Goal: Obtain resource: Obtain resource

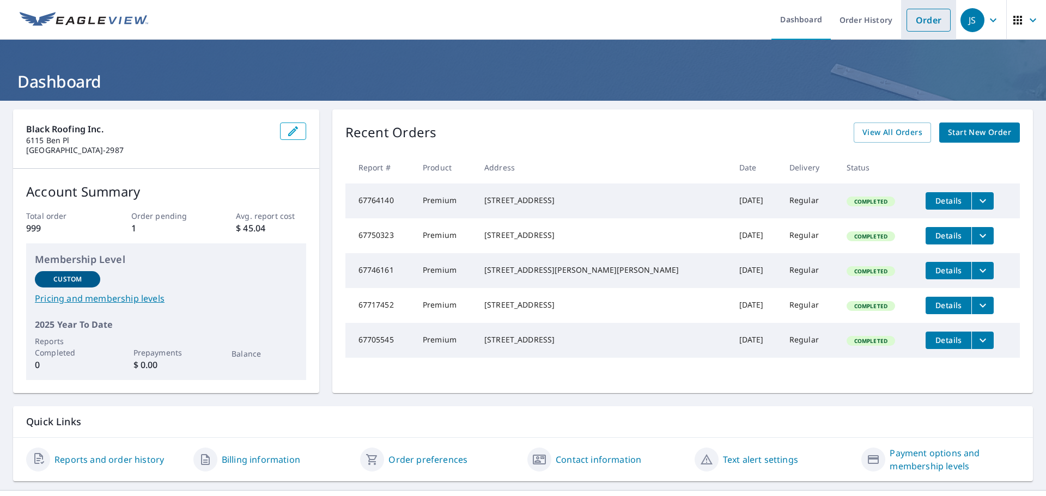
click at [916, 27] on link "Order" at bounding box center [929, 20] width 44 height 23
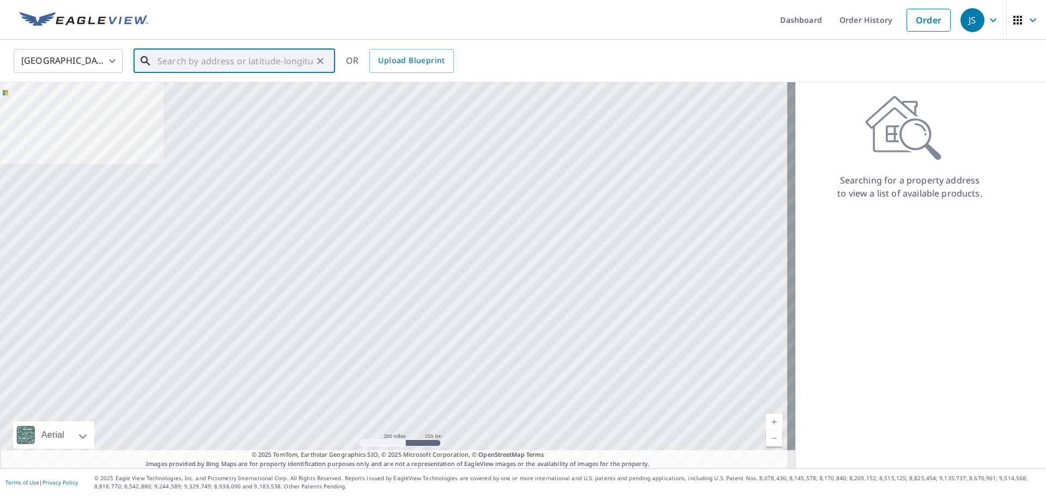
click at [238, 65] on input "text" at bounding box center [235, 61] width 155 height 31
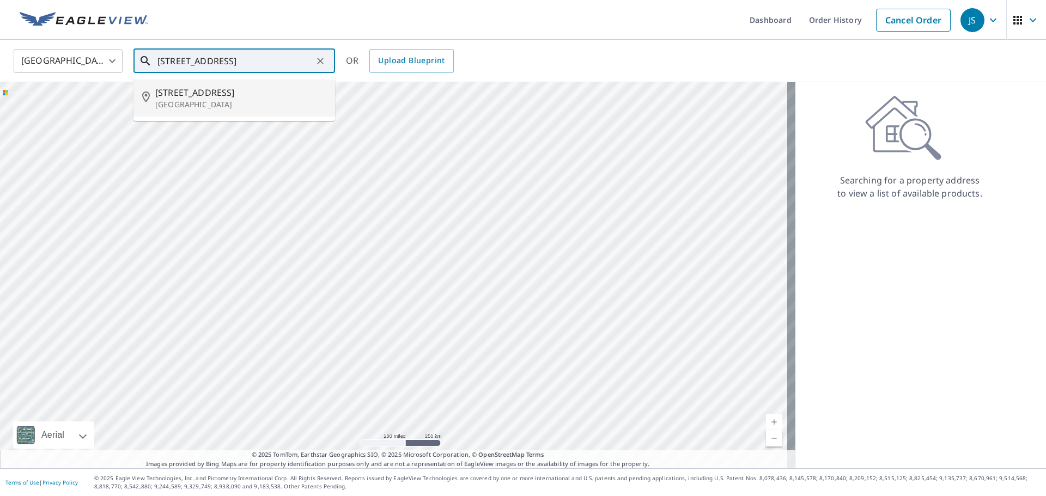
click at [232, 94] on span "[STREET_ADDRESS]" at bounding box center [240, 92] width 171 height 13
type input "[STREET_ADDRESS]"
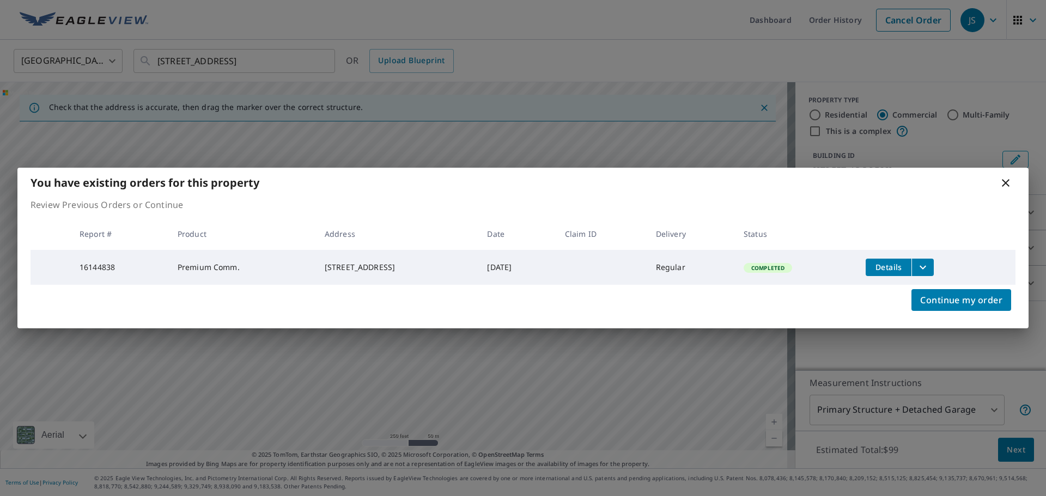
click at [930, 263] on icon "filesDropdownBtn-16144838" at bounding box center [923, 267] width 13 height 13
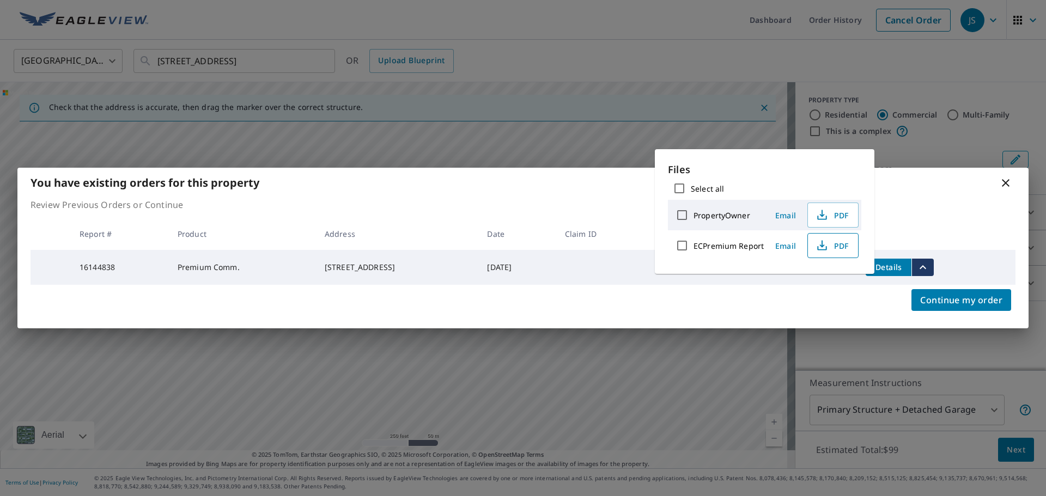
click at [834, 239] on button "PDF" at bounding box center [833, 245] width 51 height 25
click at [788, 214] on span "Email" at bounding box center [786, 215] width 26 height 10
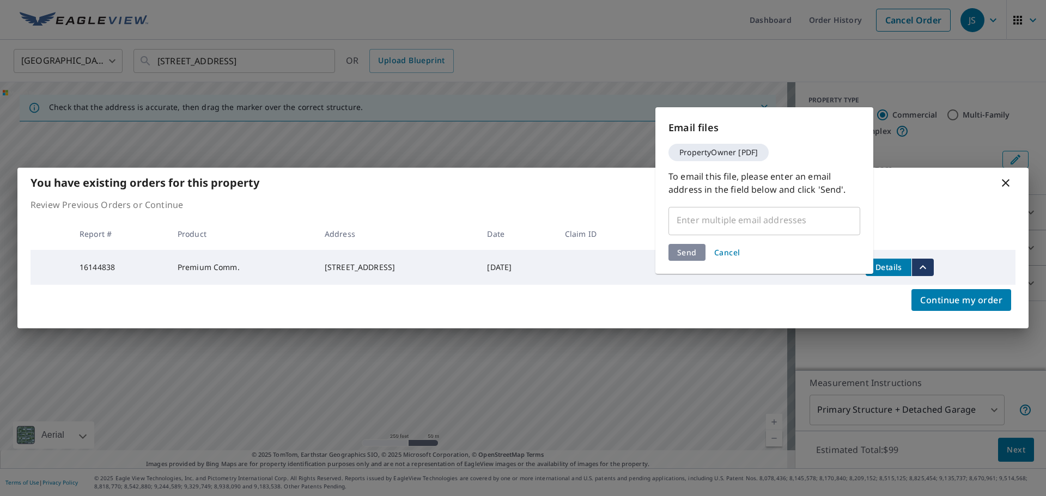
click at [721, 254] on span "Cancel" at bounding box center [727, 252] width 26 height 10
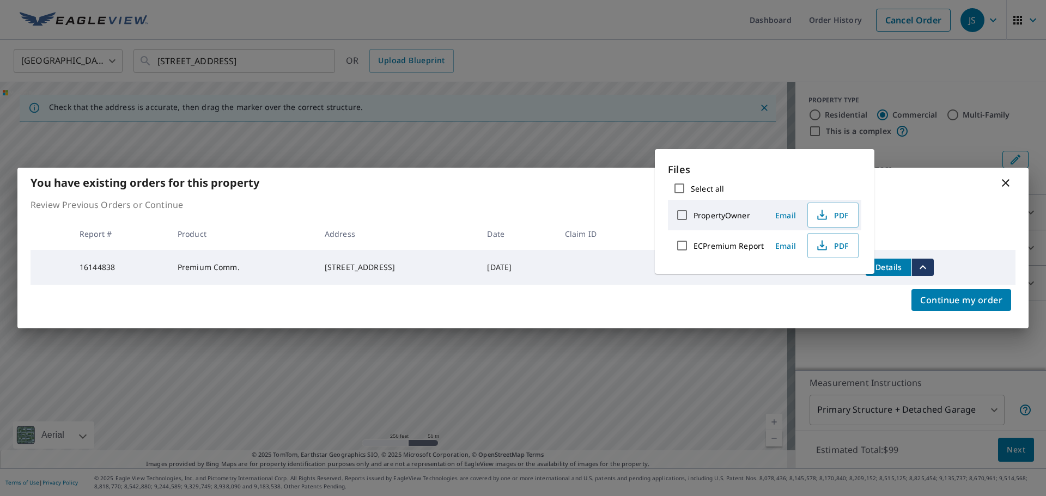
click at [792, 243] on span "Email" at bounding box center [786, 246] width 26 height 10
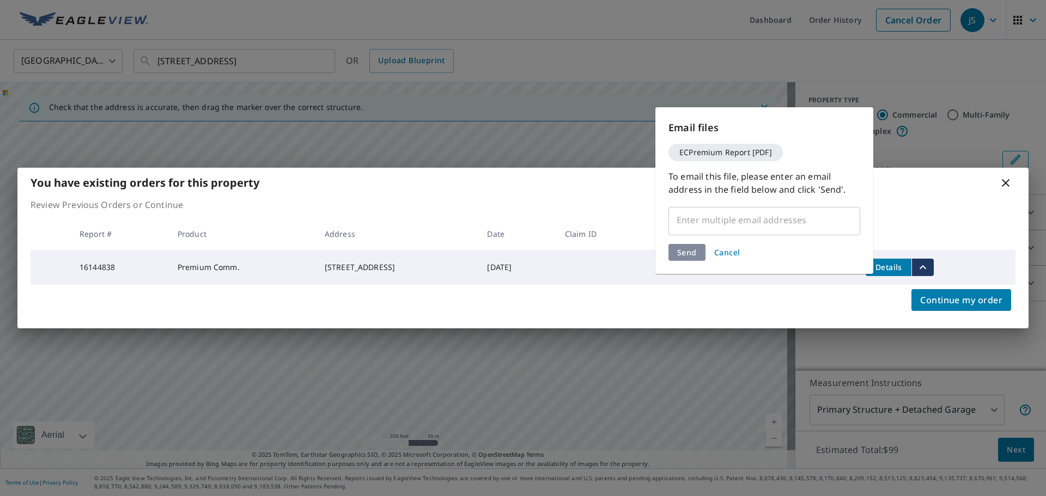
click at [769, 221] on input "text" at bounding box center [757, 220] width 166 height 21
click at [712, 217] on input "text" at bounding box center [757, 220] width 166 height 21
click at [769, 225] on input "text" at bounding box center [757, 220] width 166 height 21
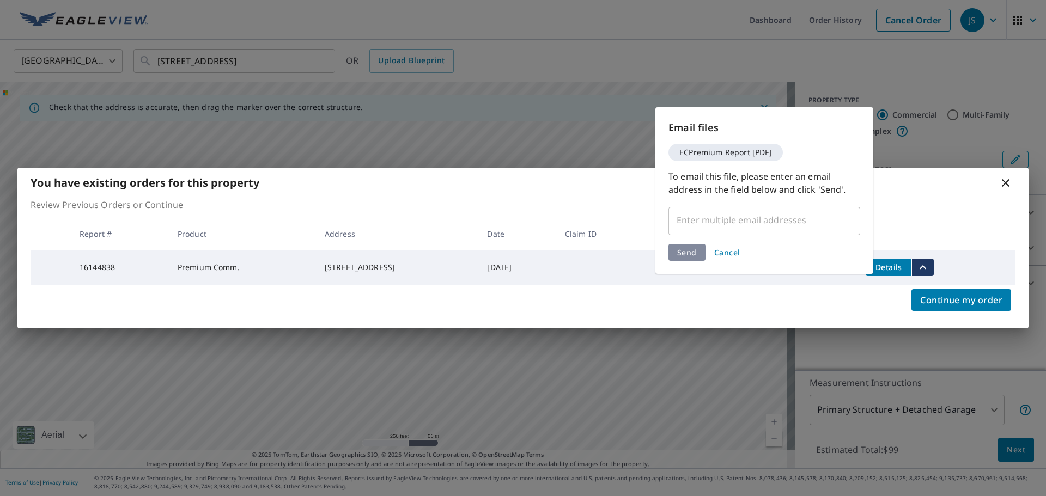
click at [769, 225] on input "text" at bounding box center [757, 220] width 166 height 21
click at [739, 254] on span "Cancel" at bounding box center [727, 252] width 26 height 10
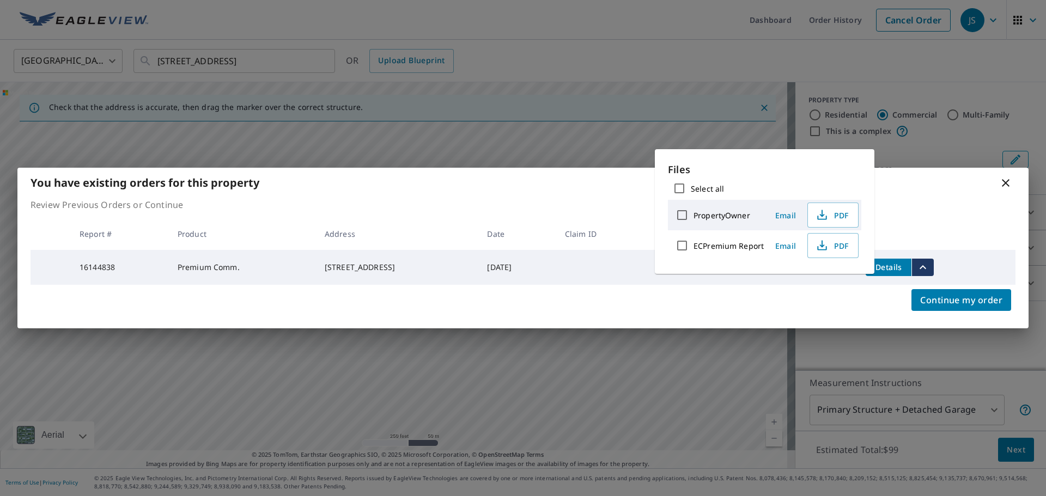
click at [750, 242] on label "ECPremium Report" at bounding box center [729, 246] width 70 height 10
click at [694, 242] on input "ECPremium Report" at bounding box center [682, 245] width 23 height 23
checkbox input "true"
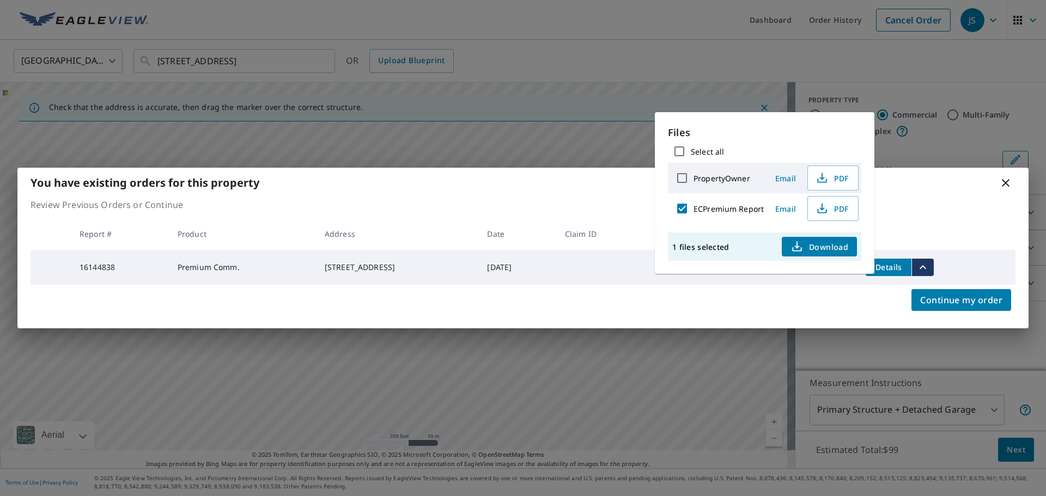
click at [790, 207] on span "Email" at bounding box center [786, 209] width 26 height 10
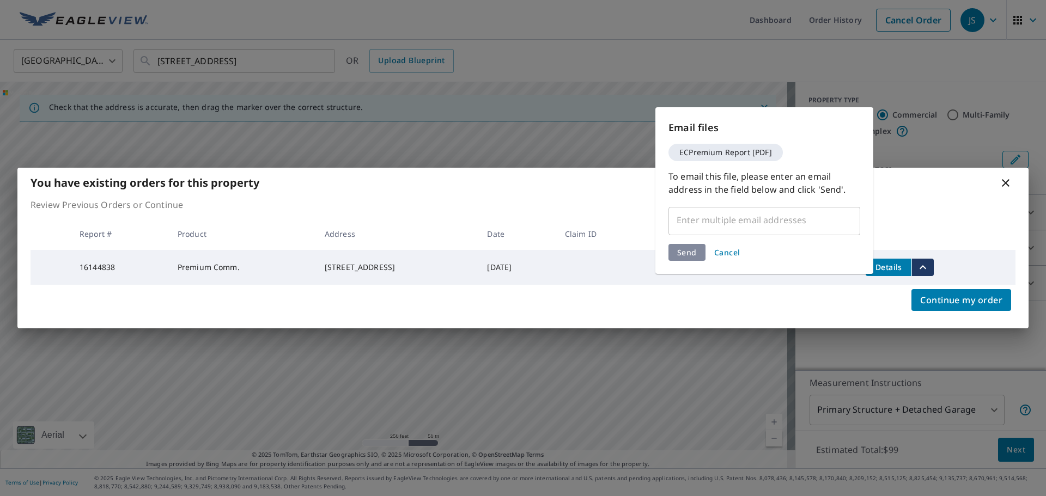
click at [743, 225] on input "text" at bounding box center [757, 220] width 166 height 21
click at [712, 228] on input "text" at bounding box center [757, 220] width 166 height 21
click at [687, 254] on div "Send Cancel" at bounding box center [765, 252] width 192 height 17
click at [694, 222] on input "text" at bounding box center [757, 220] width 166 height 21
click at [734, 158] on div "ECPremium Report [PDF]" at bounding box center [726, 152] width 114 height 17
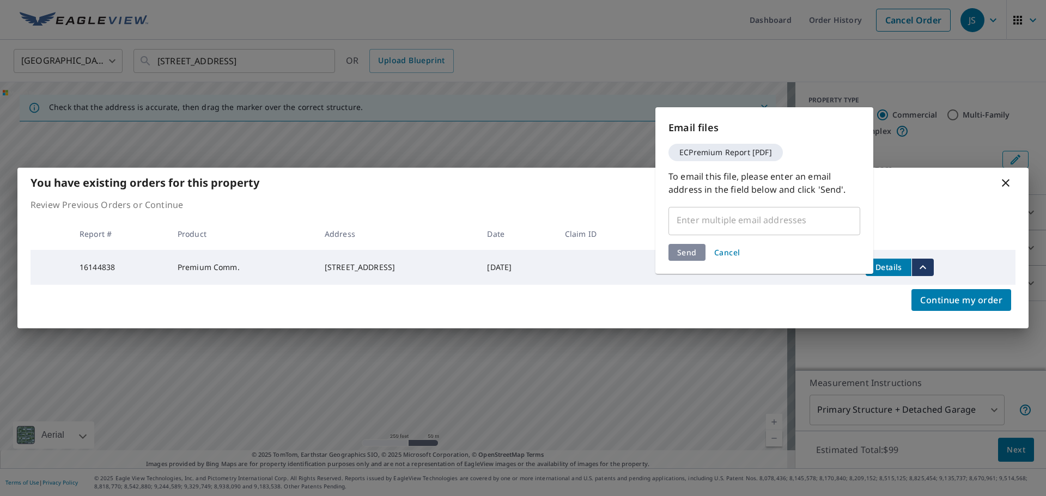
click at [734, 154] on span "ECPremium Report [PDF]" at bounding box center [726, 153] width 106 height 8
click at [736, 226] on input "text" at bounding box center [757, 220] width 166 height 21
click at [732, 251] on span "Cancel" at bounding box center [727, 252] width 26 height 10
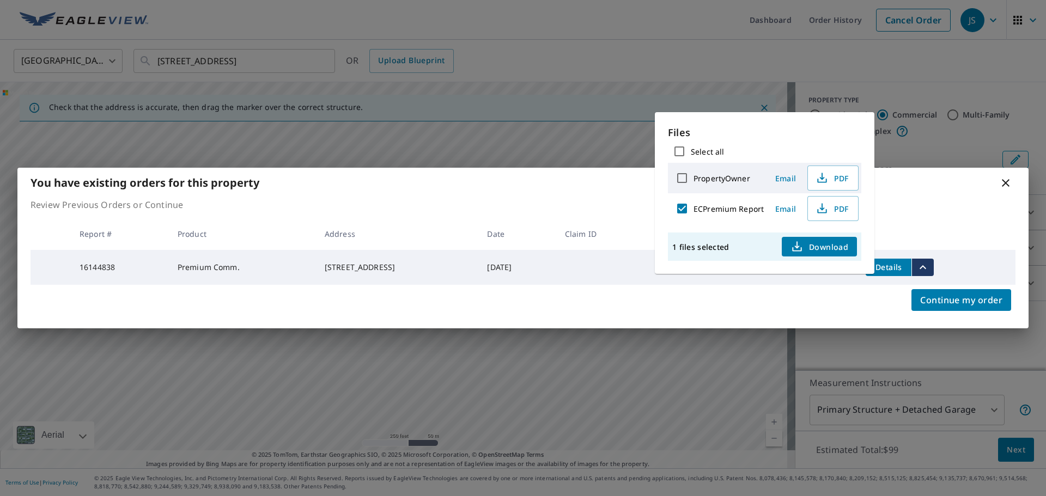
click at [1005, 184] on icon at bounding box center [1006, 183] width 13 height 13
